Goal: Navigation & Orientation: Find specific page/section

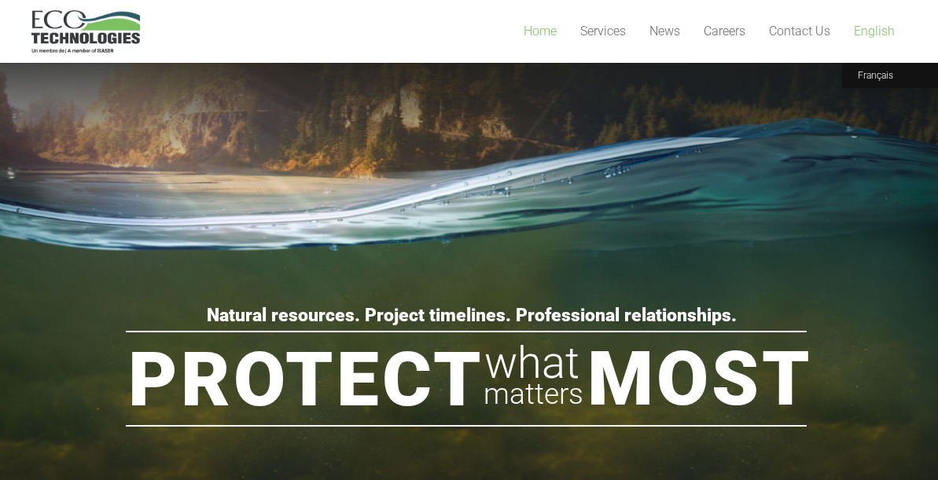
click at [868, 31] on span "English" at bounding box center [873, 31] width 41 height 15
click at [878, 80] on span "Français" at bounding box center [874, 75] width 35 height 11
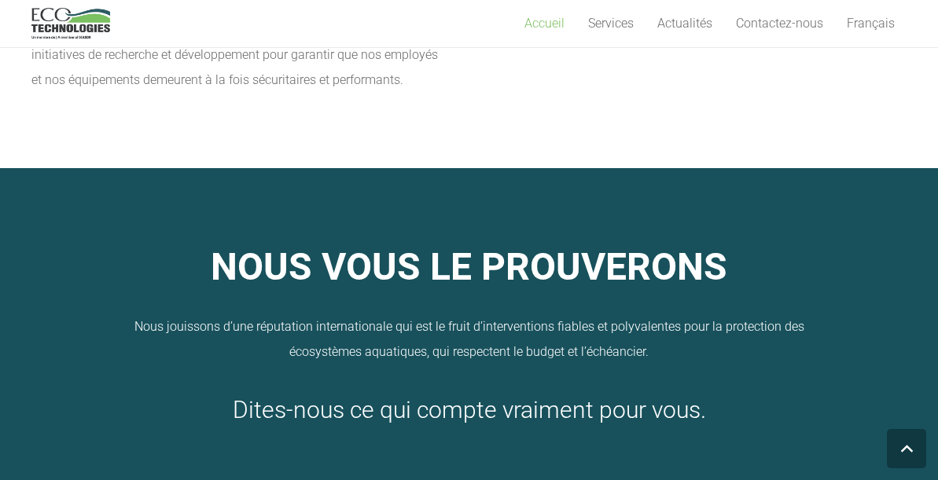
scroll to position [1385, 0]
